Goal: Task Accomplishment & Management: Manage account settings

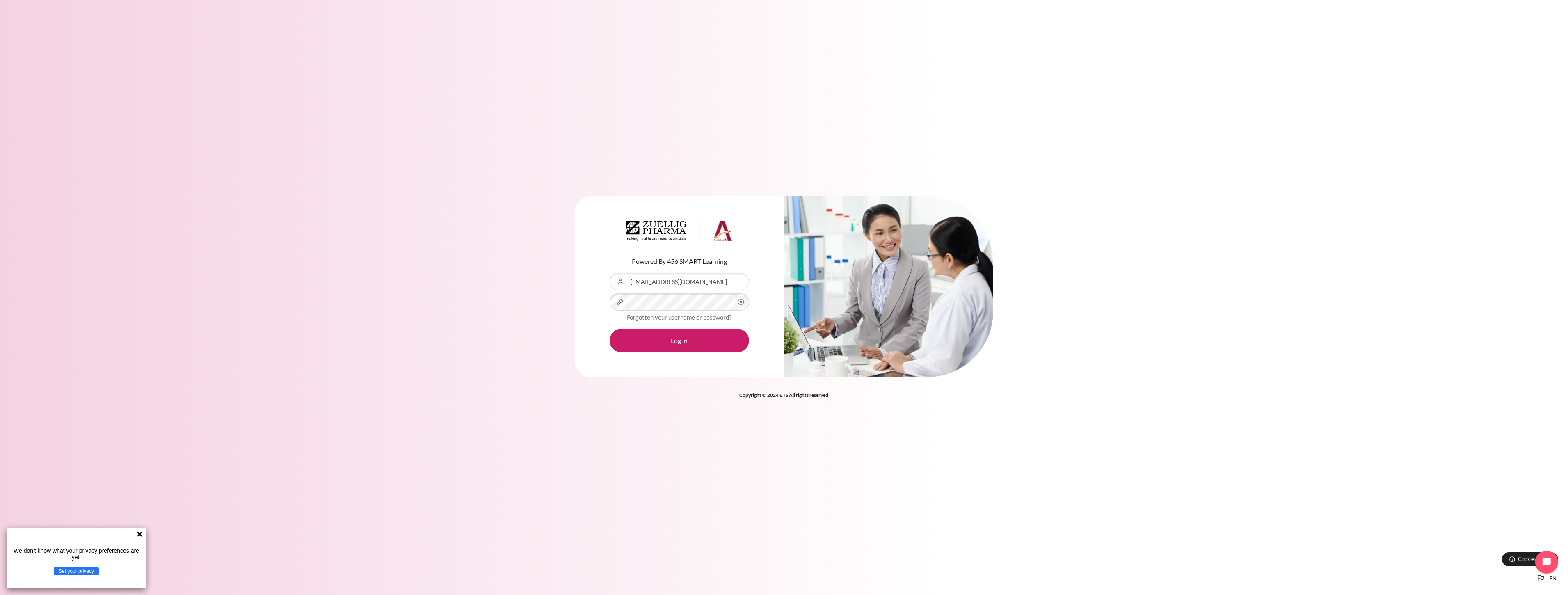
click at [743, 303] on icon "Content" at bounding box center [741, 302] width 6 height 5
click at [610, 329] on button "Log in" at bounding box center [679, 340] width 139 height 24
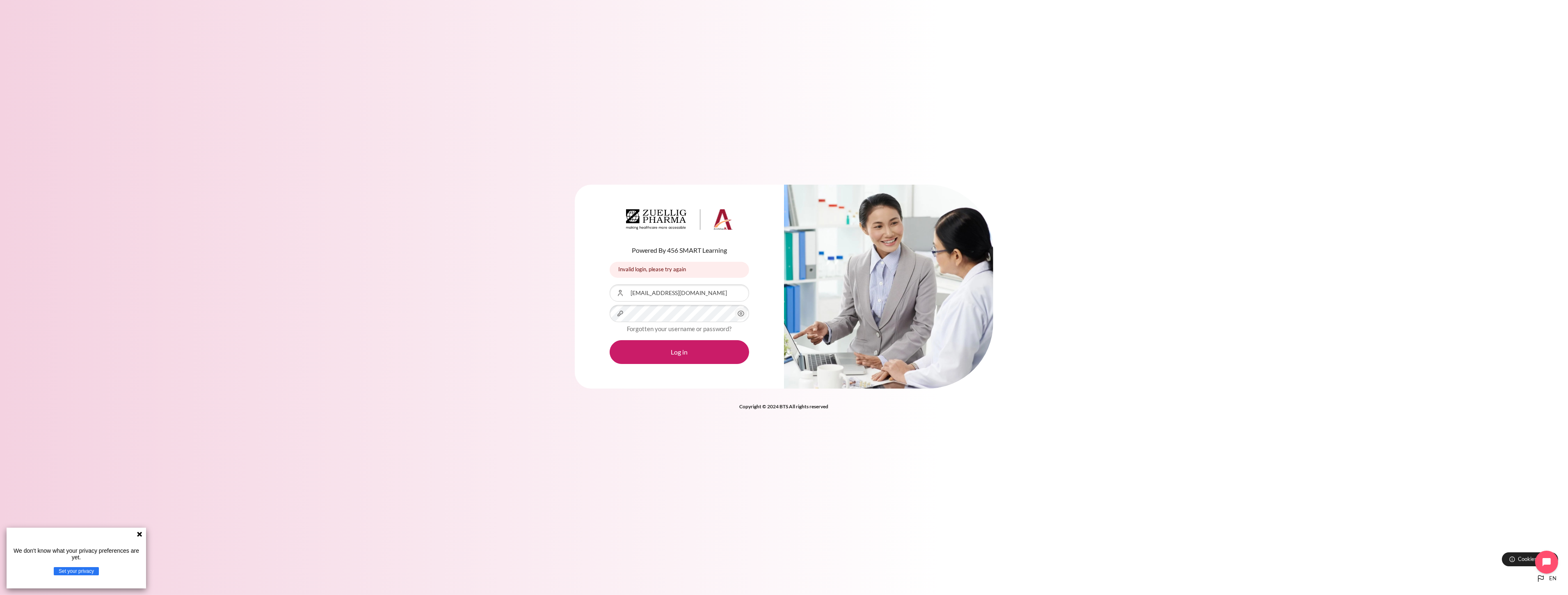
click at [610, 284] on div "Content" at bounding box center [610, 284] width 0 height 0
click at [684, 347] on button "Log in" at bounding box center [679, 352] width 139 height 24
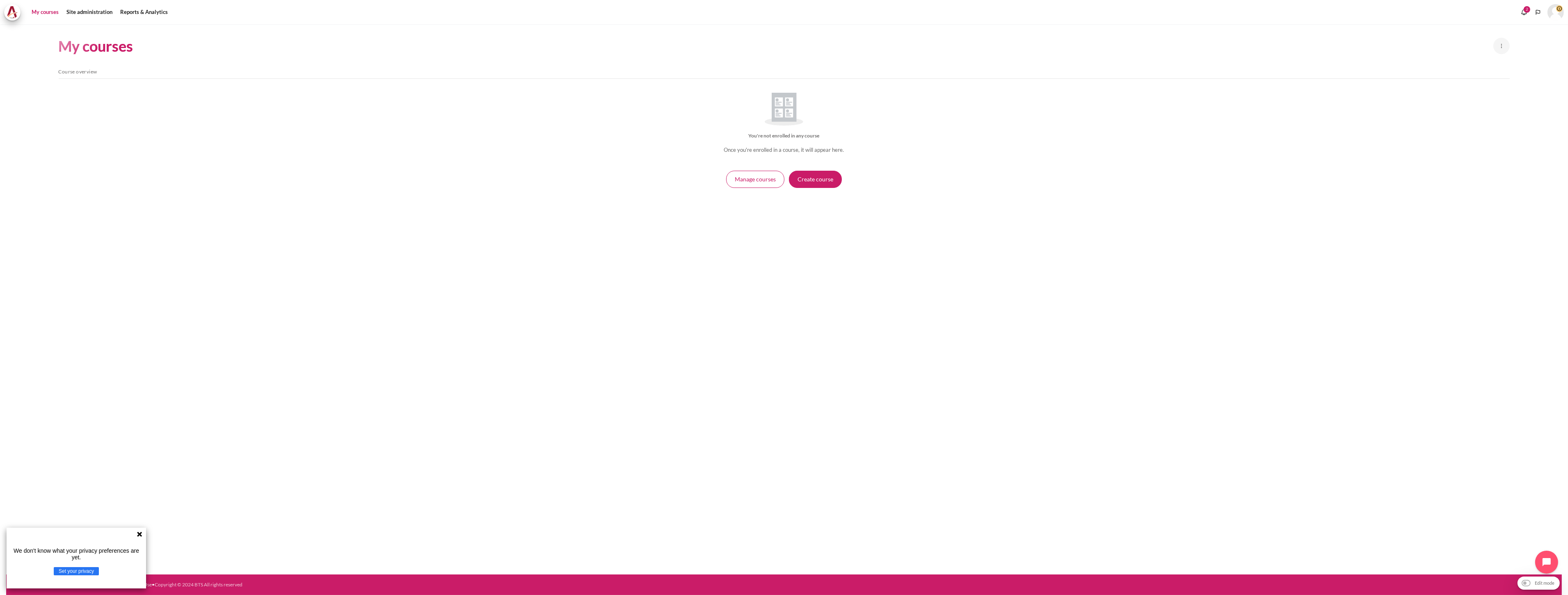
click at [589, 445] on div "My courses New course Manage courses Skip Course overview Course overview You'r…" at bounding box center [784, 300] width 1556 height 551
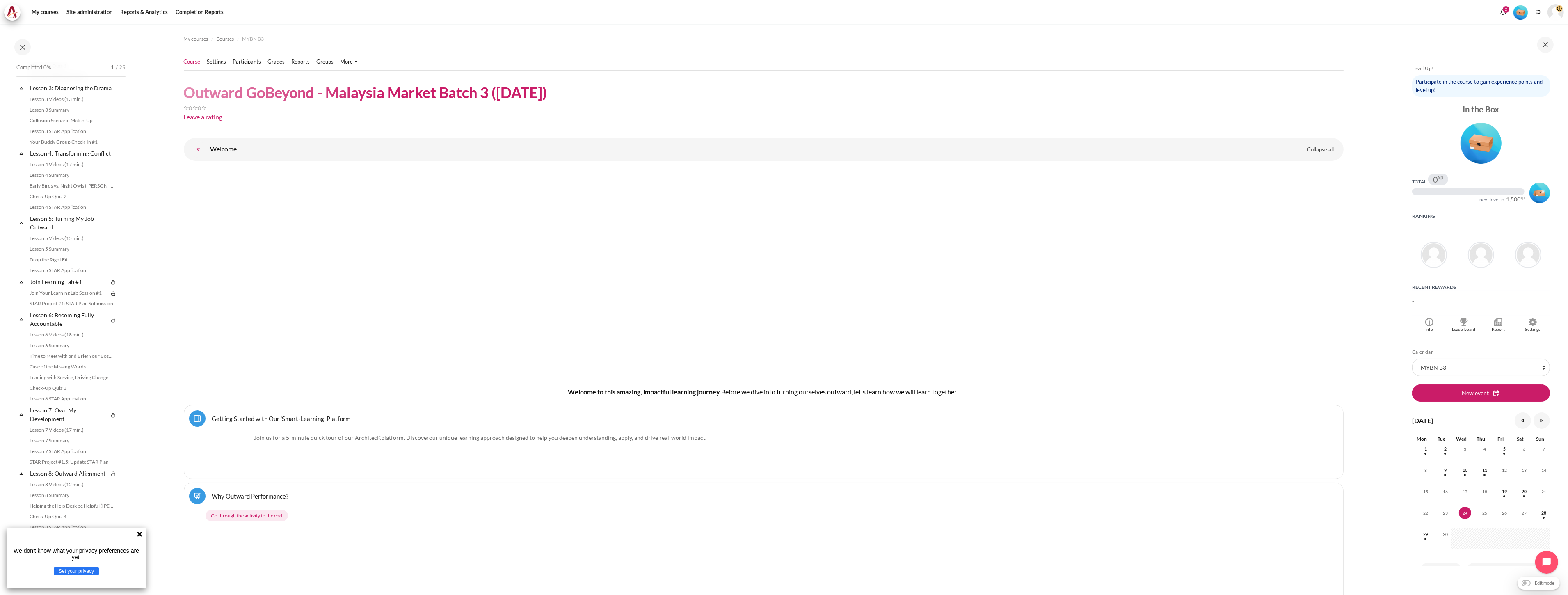
scroll to position [273, 0]
drag, startPoint x: 140, startPoint y: 534, endPoint x: 128, endPoint y: 527, distance: 13.9
click at [140, 534] on icon at bounding box center [139, 534] width 5 height 5
click at [1524, 581] on input "Edit mode" at bounding box center [1538, 582] width 38 height 8
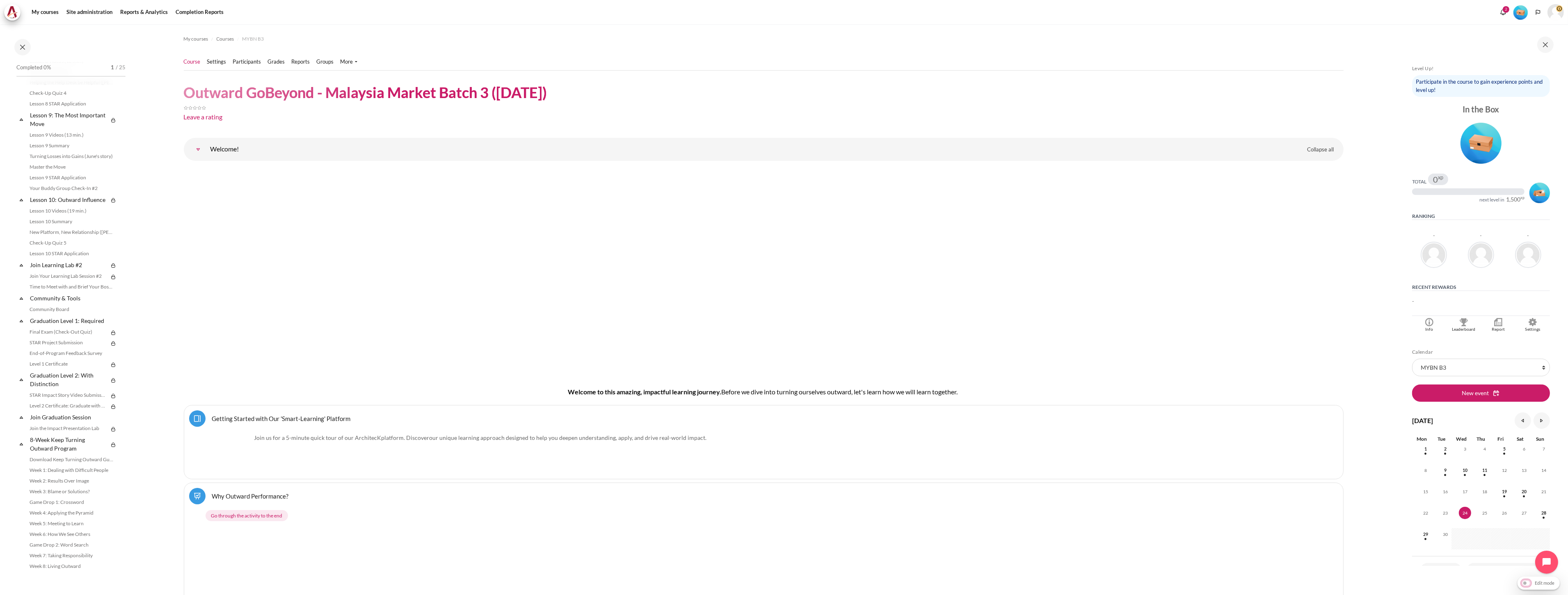
checkbox input "true"
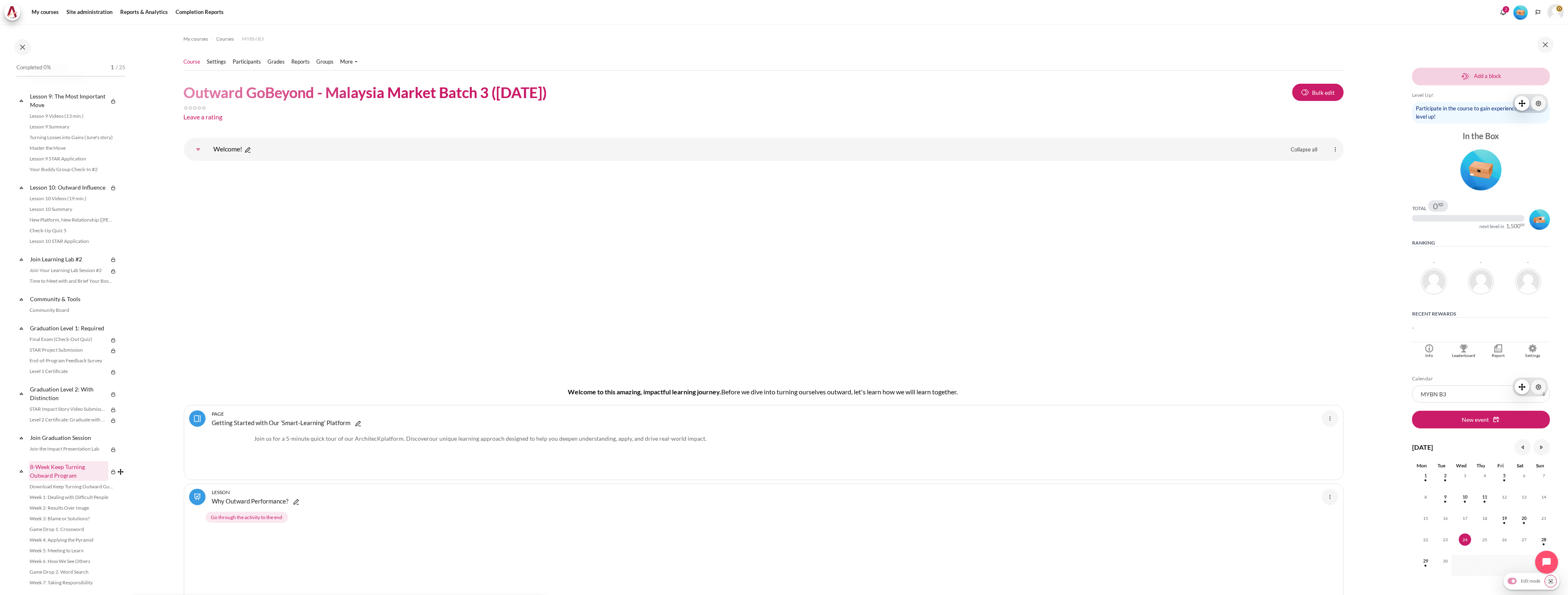
scroll to position [787, 0]
click at [240, 60] on link "Participants" at bounding box center [247, 62] width 29 height 8
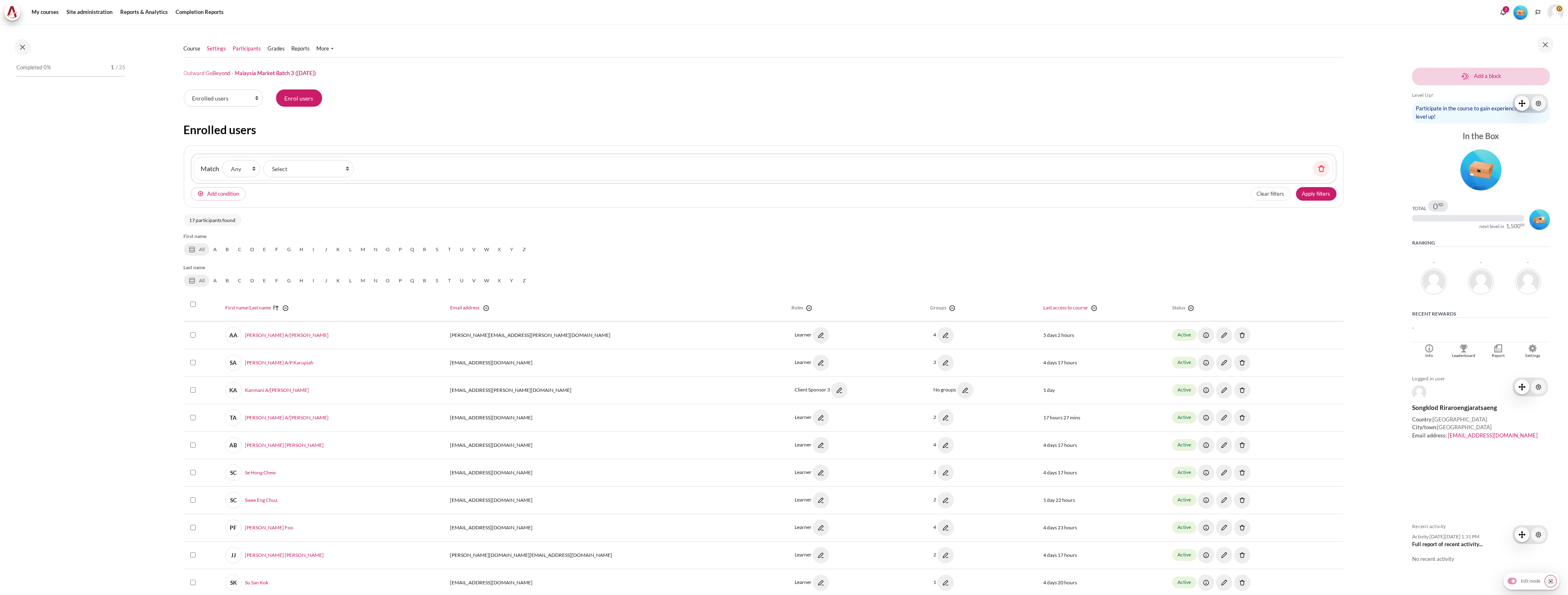
click at [214, 46] on link "Settings" at bounding box center [217, 48] width 19 height 8
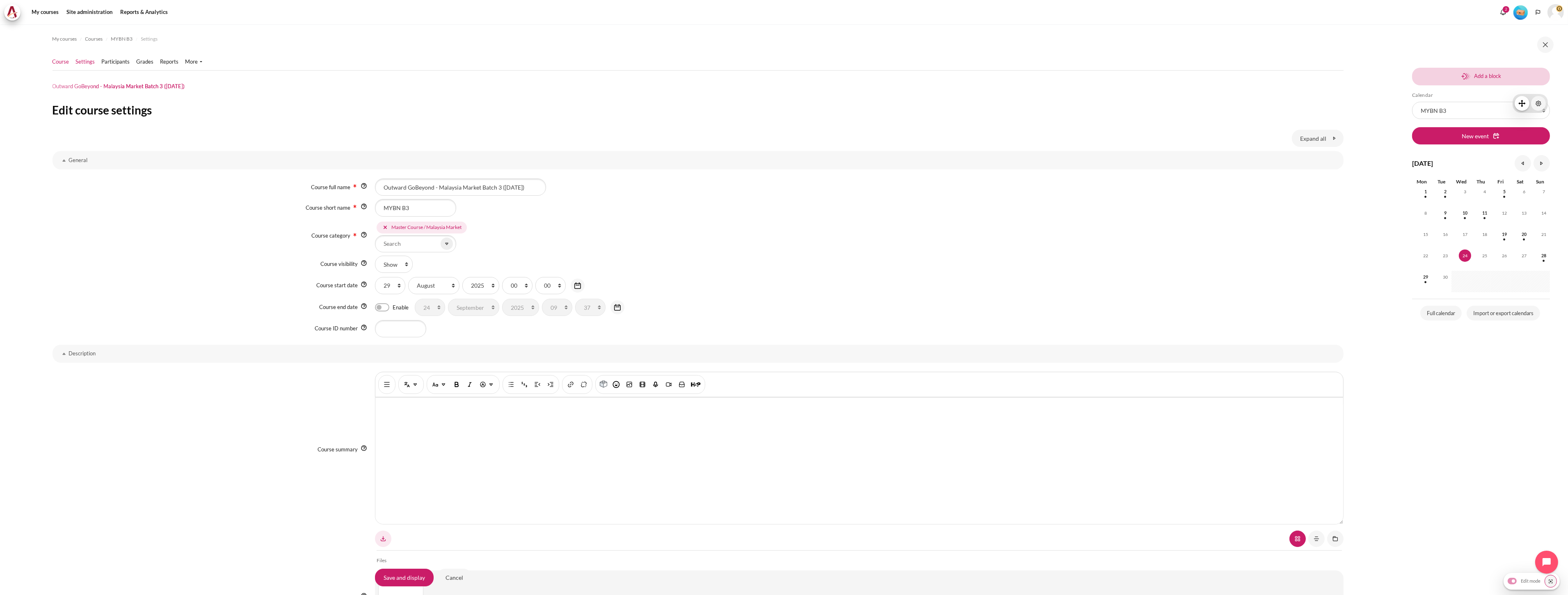
click at [65, 62] on link "Course" at bounding box center [61, 62] width 17 height 8
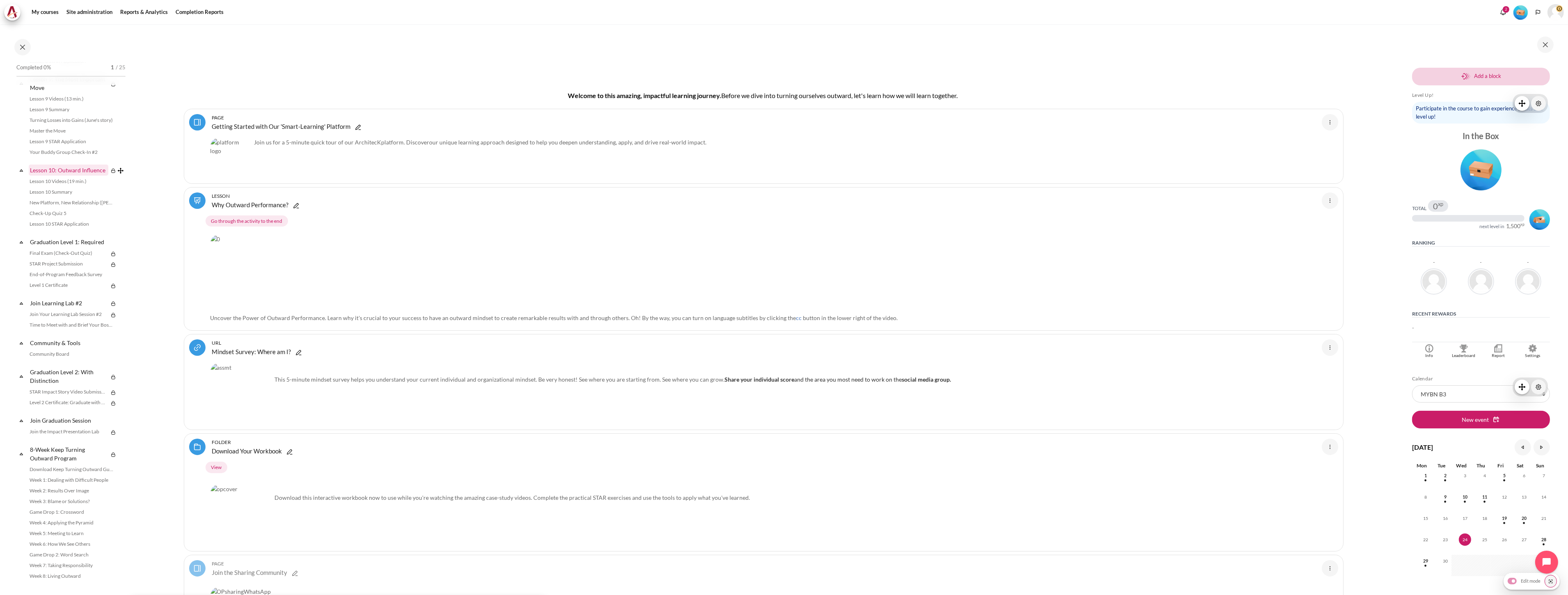
scroll to position [787, 0]
